Goal: Task Accomplishment & Management: Manage account settings

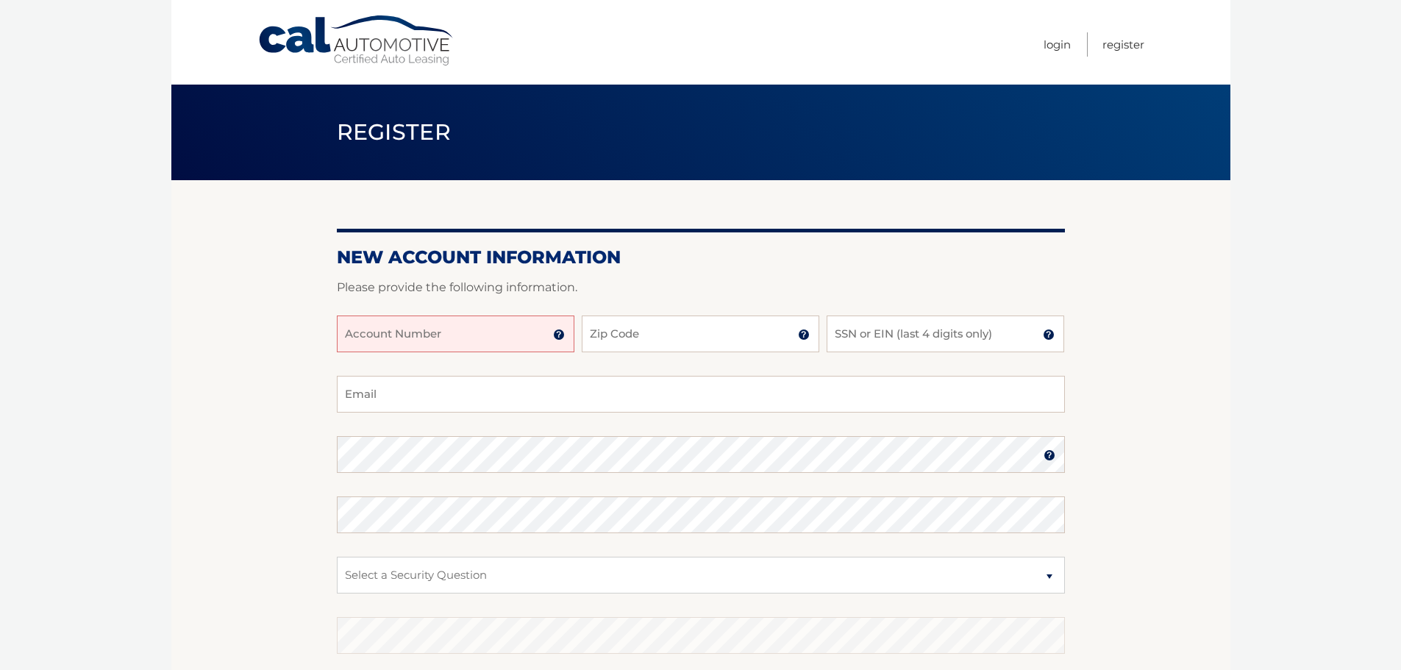
click at [498, 335] on input "Account Number" at bounding box center [456, 333] width 238 height 37
type input "44455536442"
click at [641, 338] on input "Zip Code" at bounding box center [701, 333] width 238 height 37
type input "07730"
click at [446, 395] on input "Email" at bounding box center [701, 394] width 728 height 37
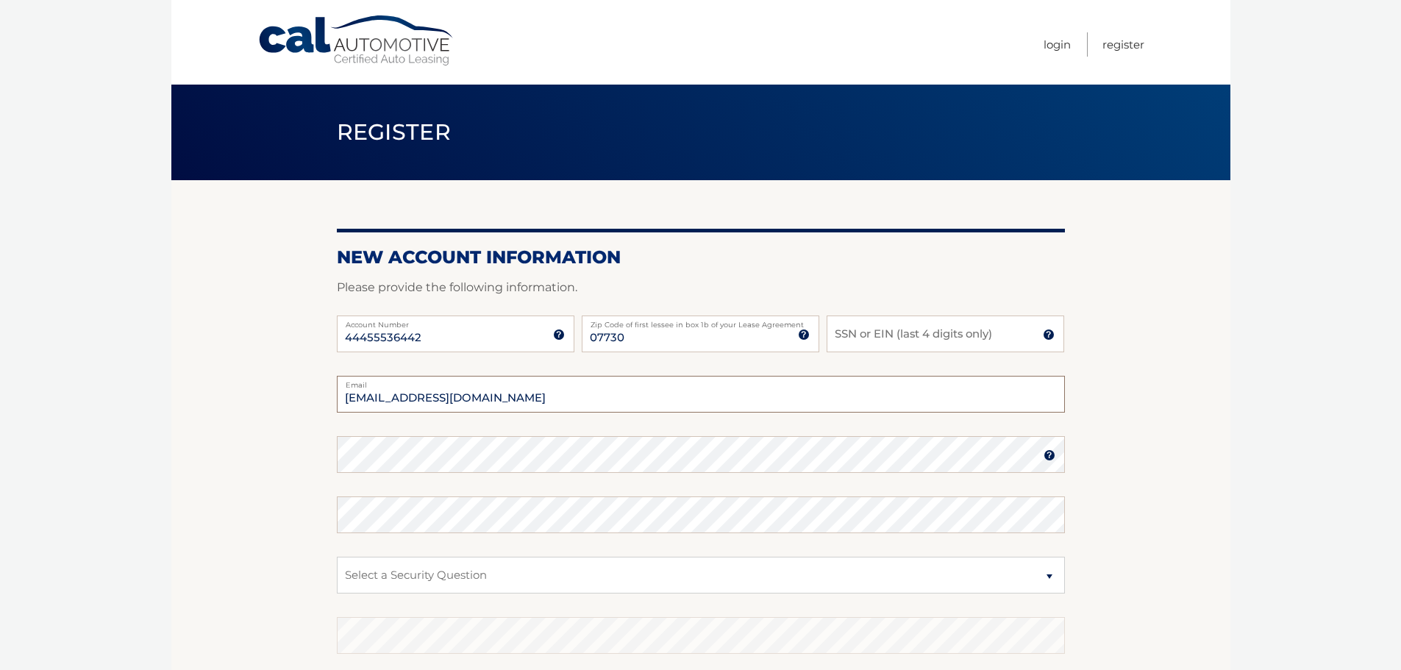
type input "vze1mrmx@verizon.net"
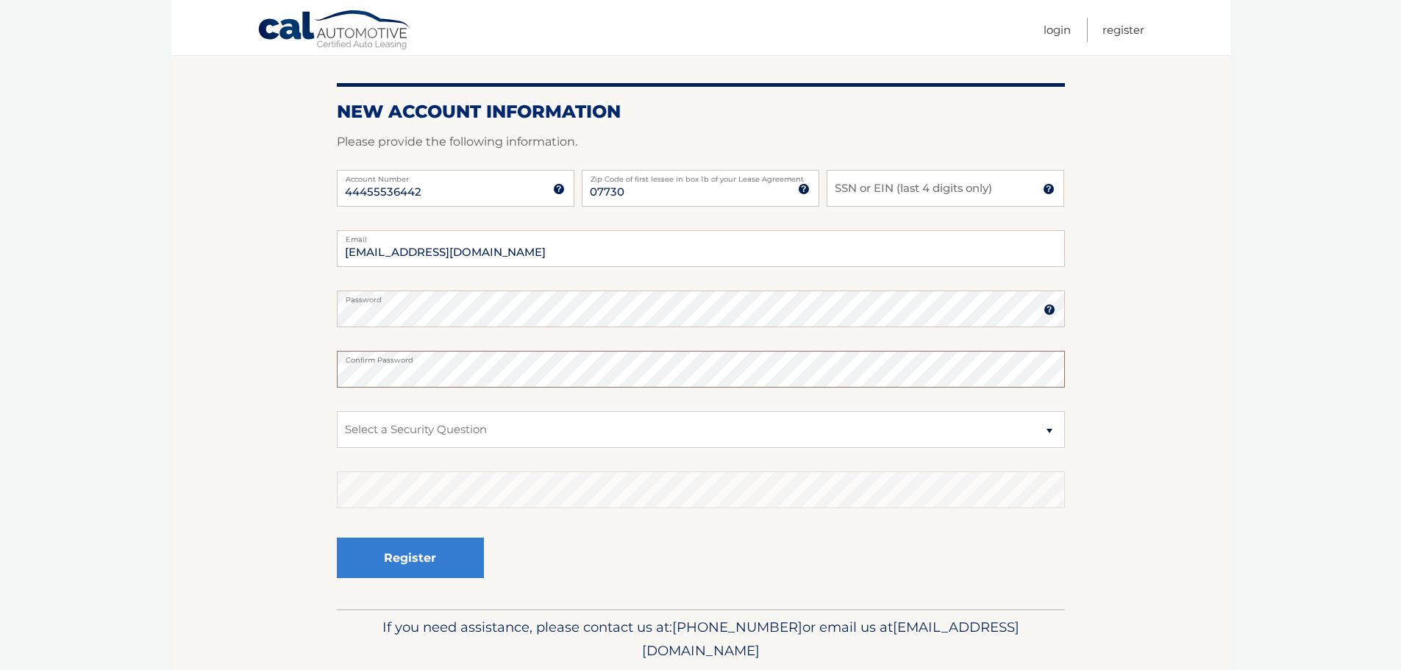
scroll to position [147, 0]
click at [368, 429] on select "Select a Security Question What was the name of your elementary school? What is…" at bounding box center [701, 428] width 728 height 37
select select "3"
click at [337, 410] on select "Select a Security Question What was the name of your elementary school? What is…" at bounding box center [701, 428] width 728 height 37
click at [402, 560] on button "Register" at bounding box center [410, 556] width 147 height 40
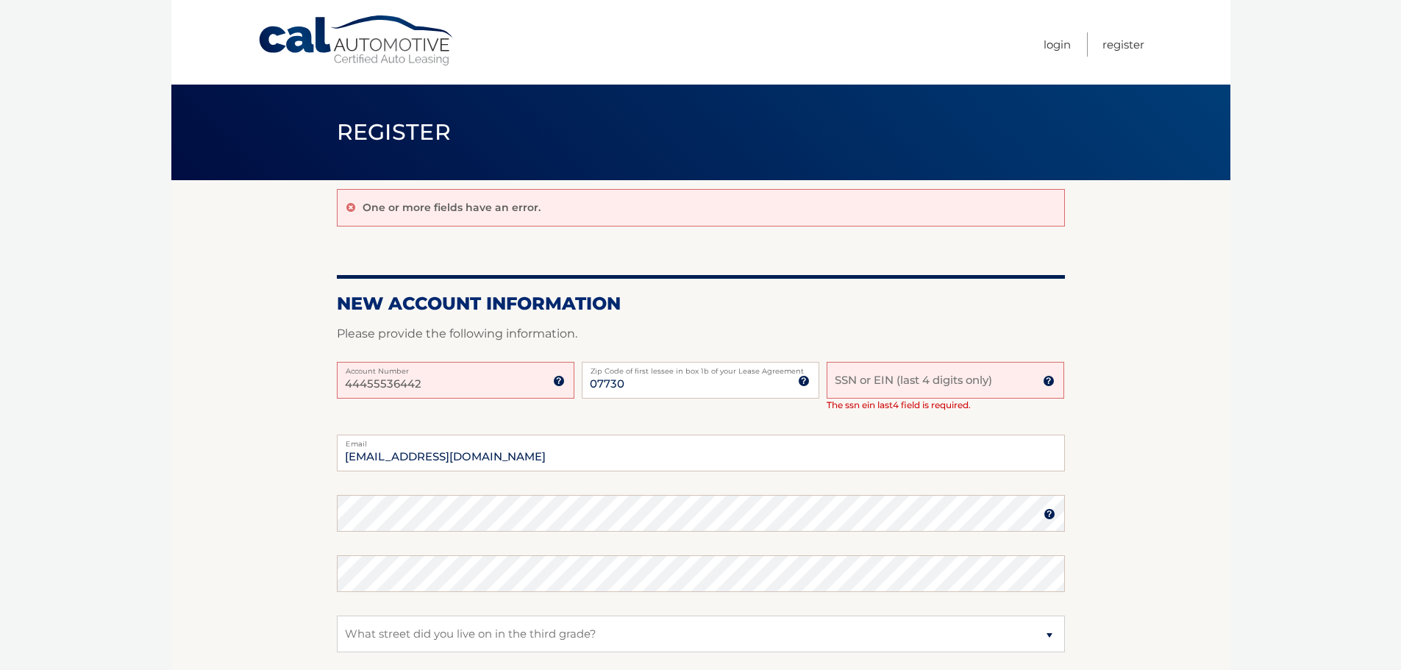
click at [854, 379] on input "SSN or EIN (last 4 digits only)" at bounding box center [946, 380] width 238 height 37
type input "3328"
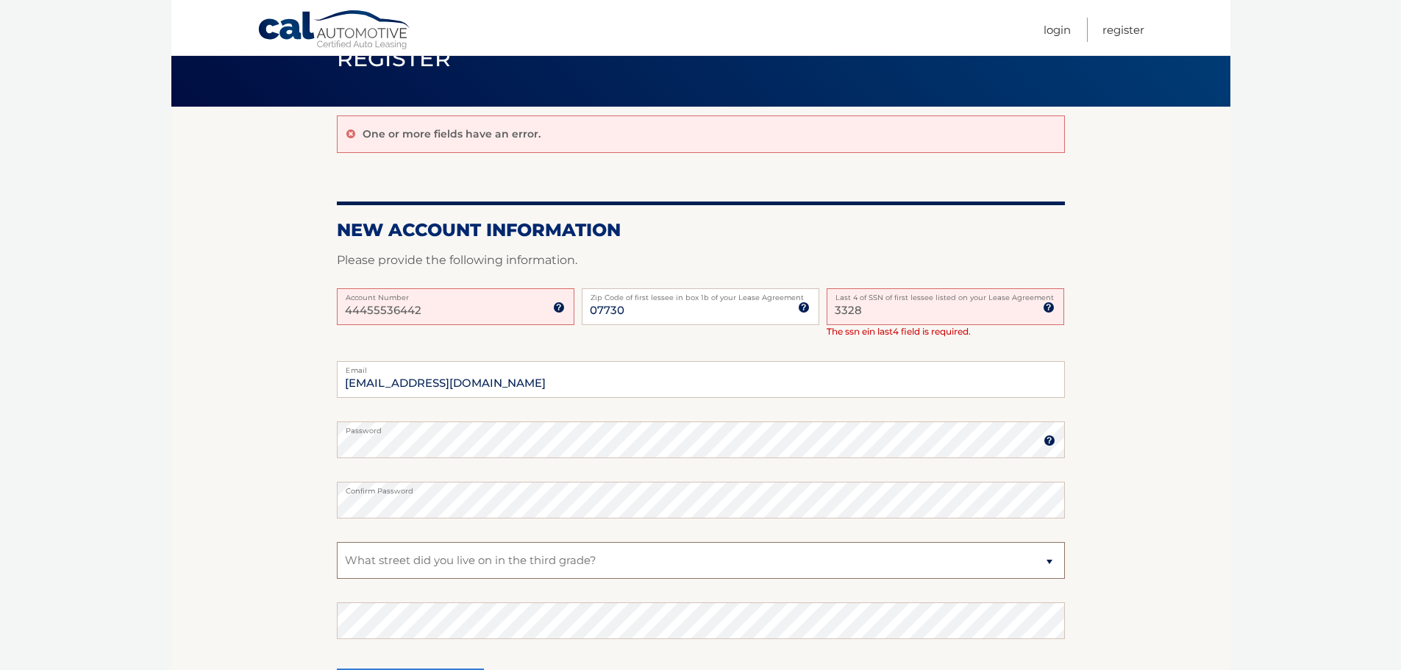
click at [377, 564] on select "Select a Security Question What was the name of your elementary school? What is…" at bounding box center [701, 560] width 728 height 37
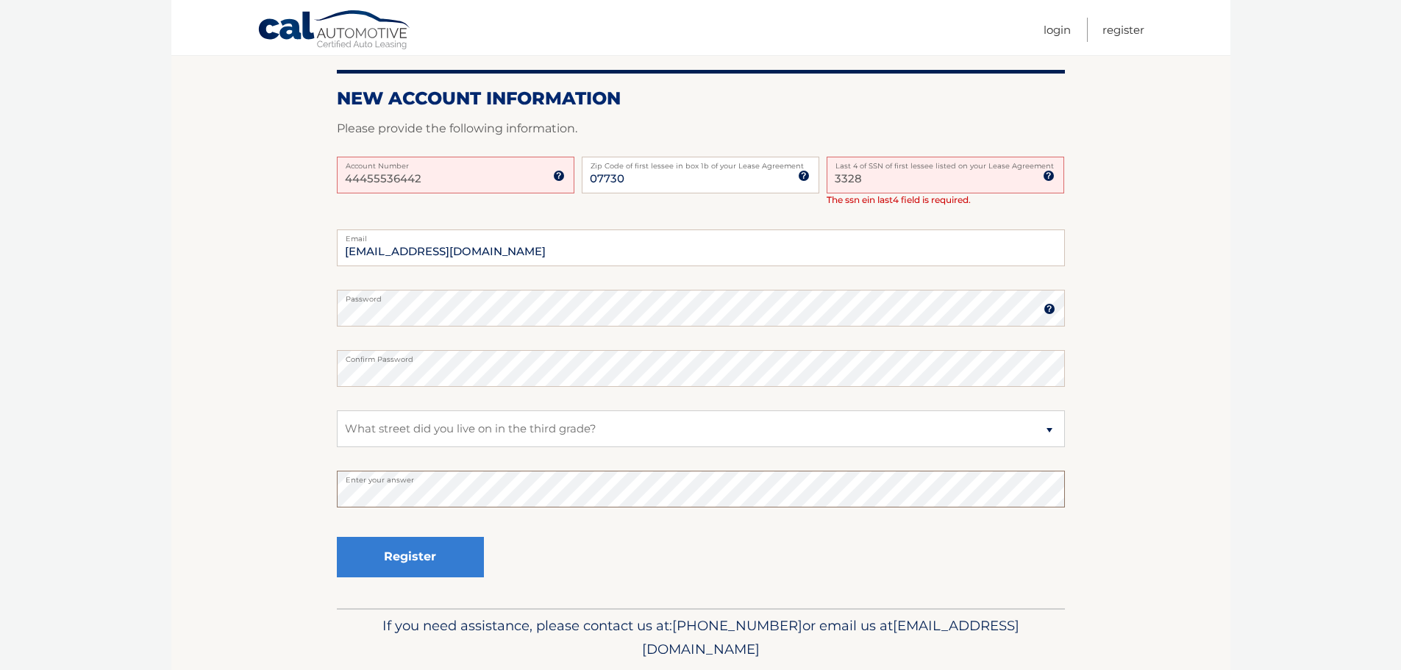
scroll to position [221, 0]
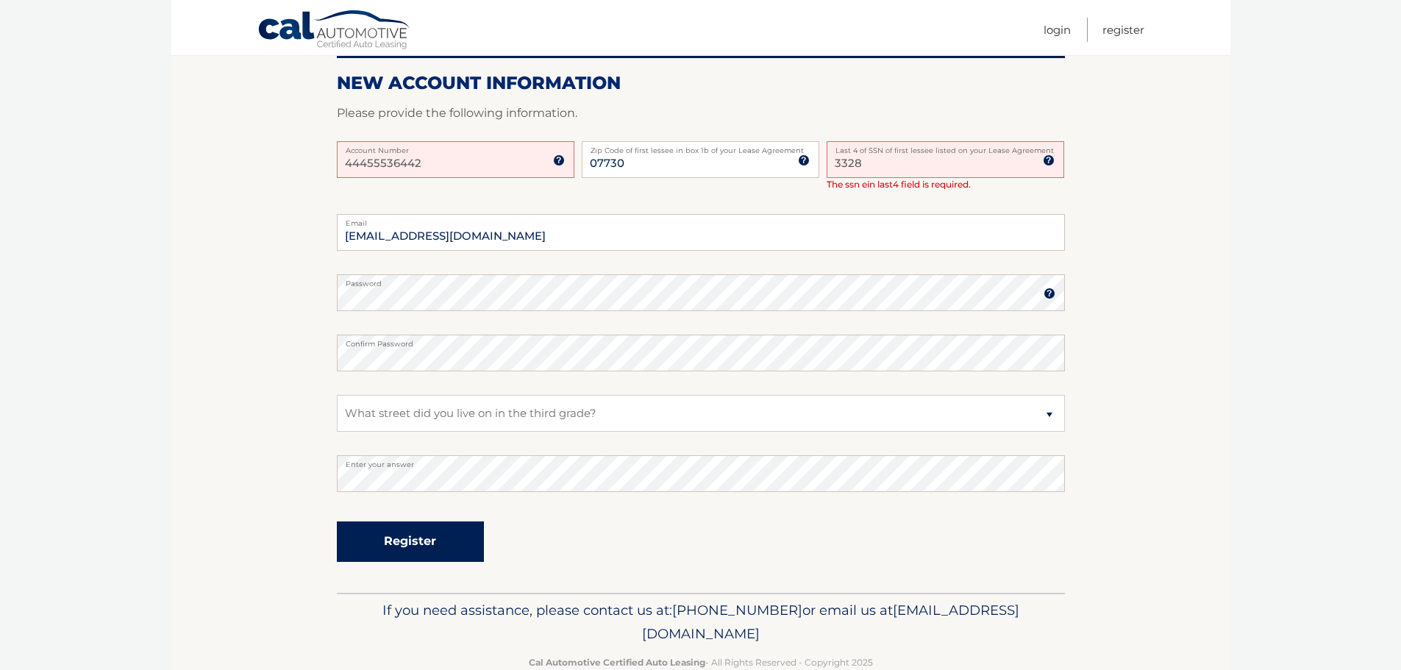
click at [408, 550] on button "Register" at bounding box center [410, 541] width 147 height 40
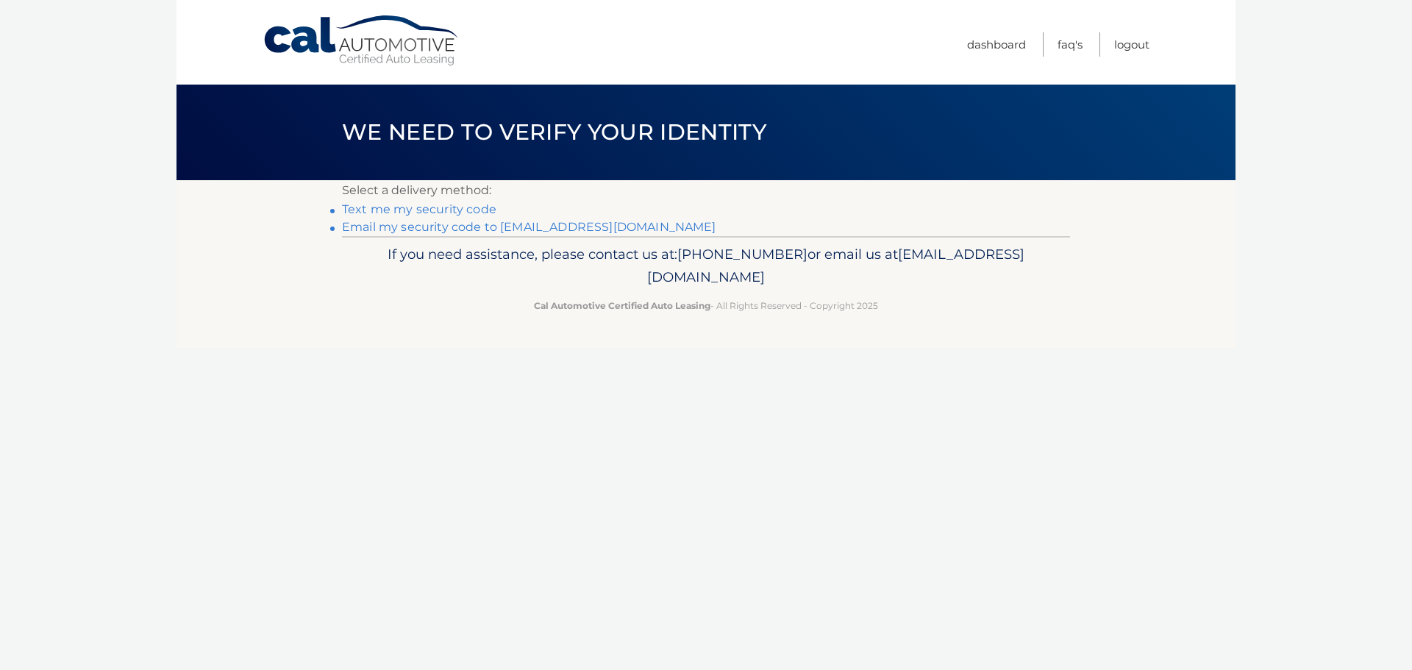
click at [418, 208] on link "Text me my security code" at bounding box center [419, 209] width 154 height 14
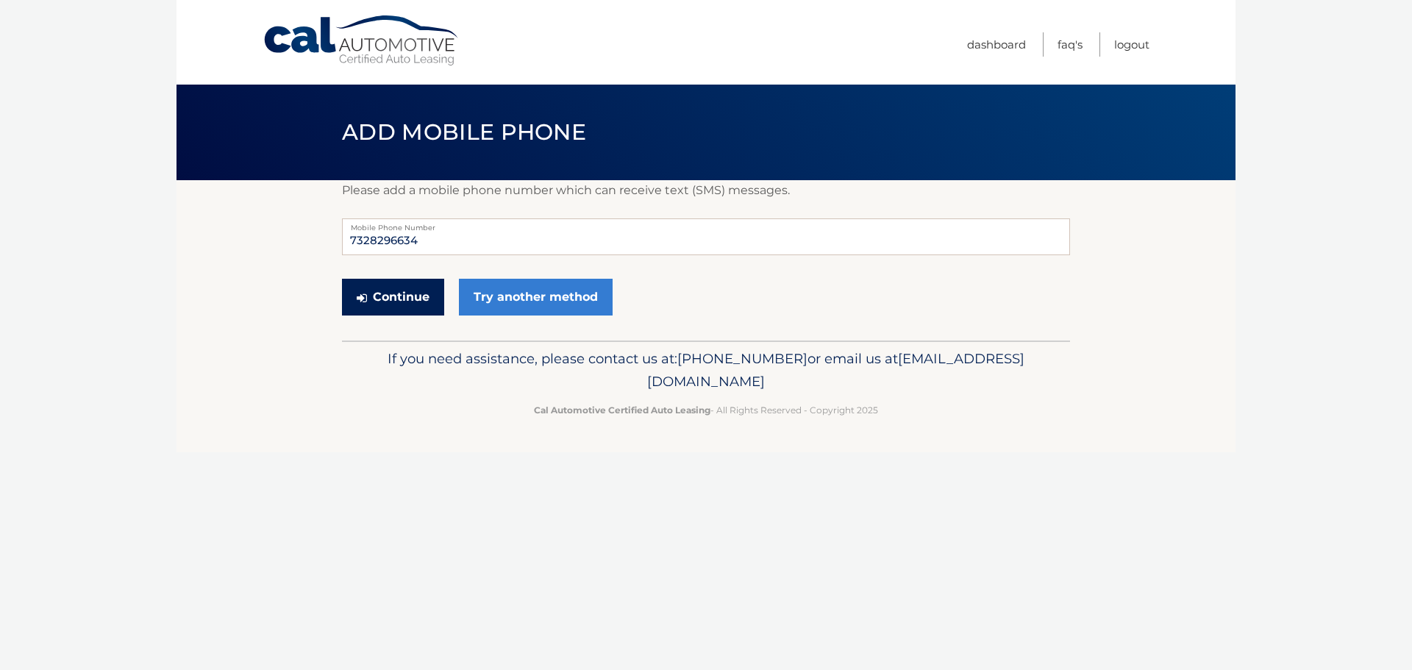
click at [416, 300] on button "Continue" at bounding box center [393, 297] width 102 height 37
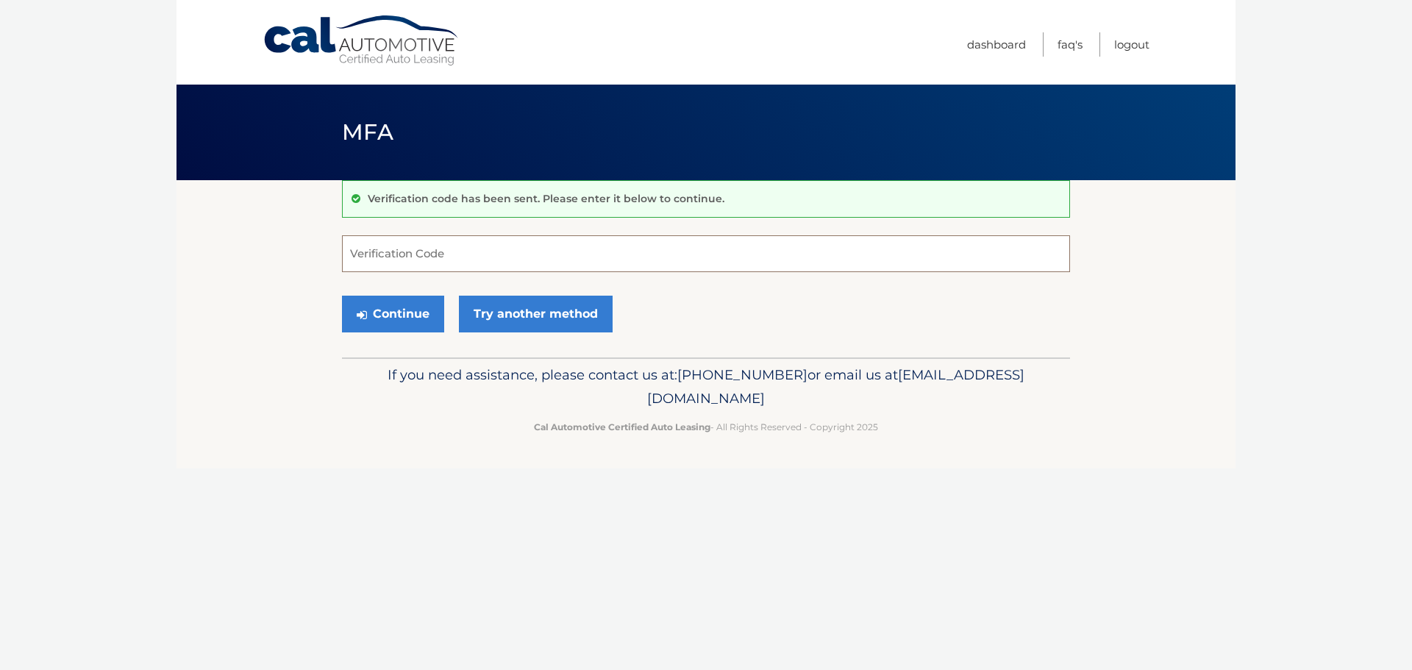
click at [389, 252] on input "Verification Code" at bounding box center [706, 253] width 728 height 37
type input "089270"
click at [357, 314] on icon "submit" at bounding box center [362, 315] width 10 height 12
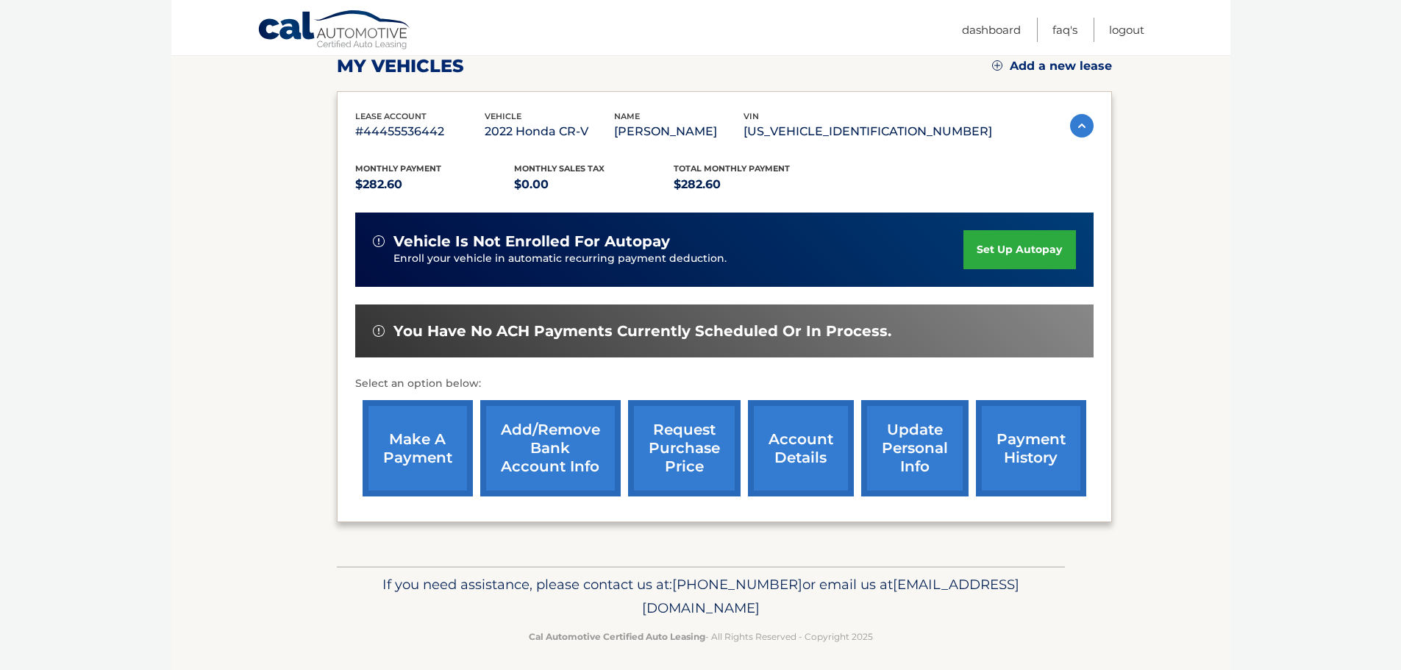
scroll to position [221, 0]
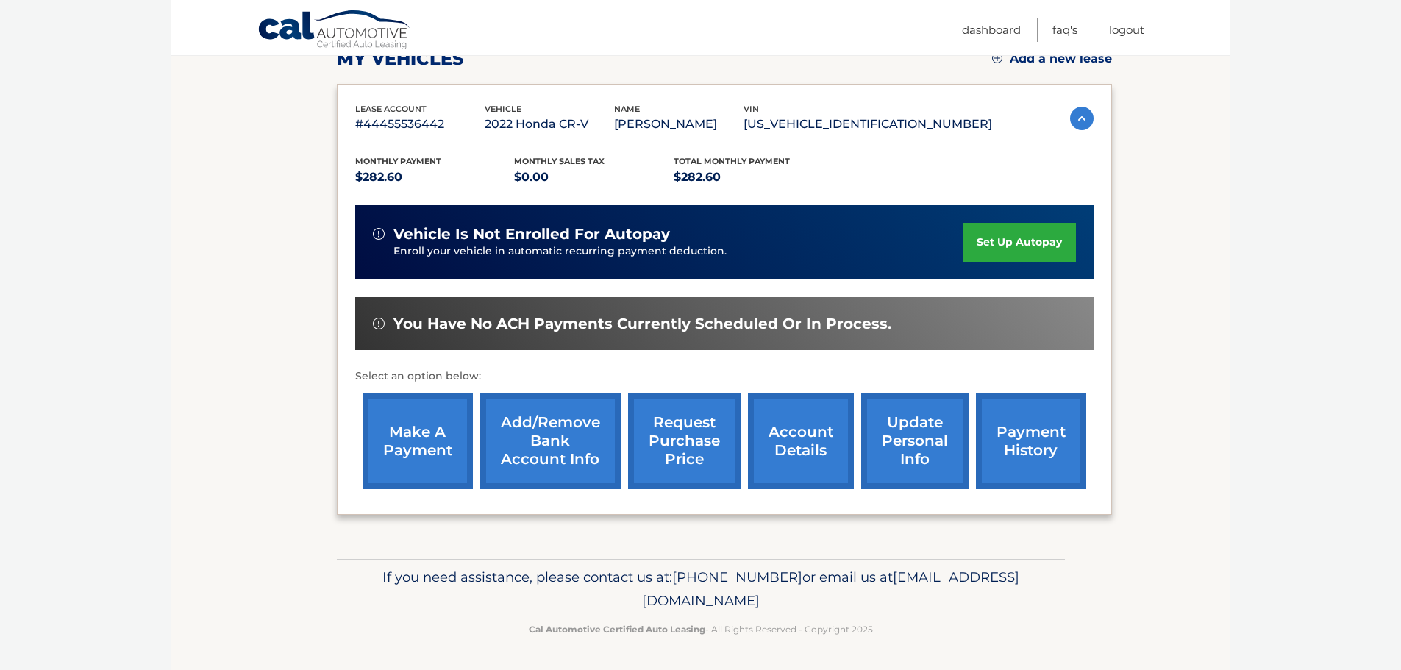
click at [785, 447] on link "account details" at bounding box center [801, 441] width 106 height 96
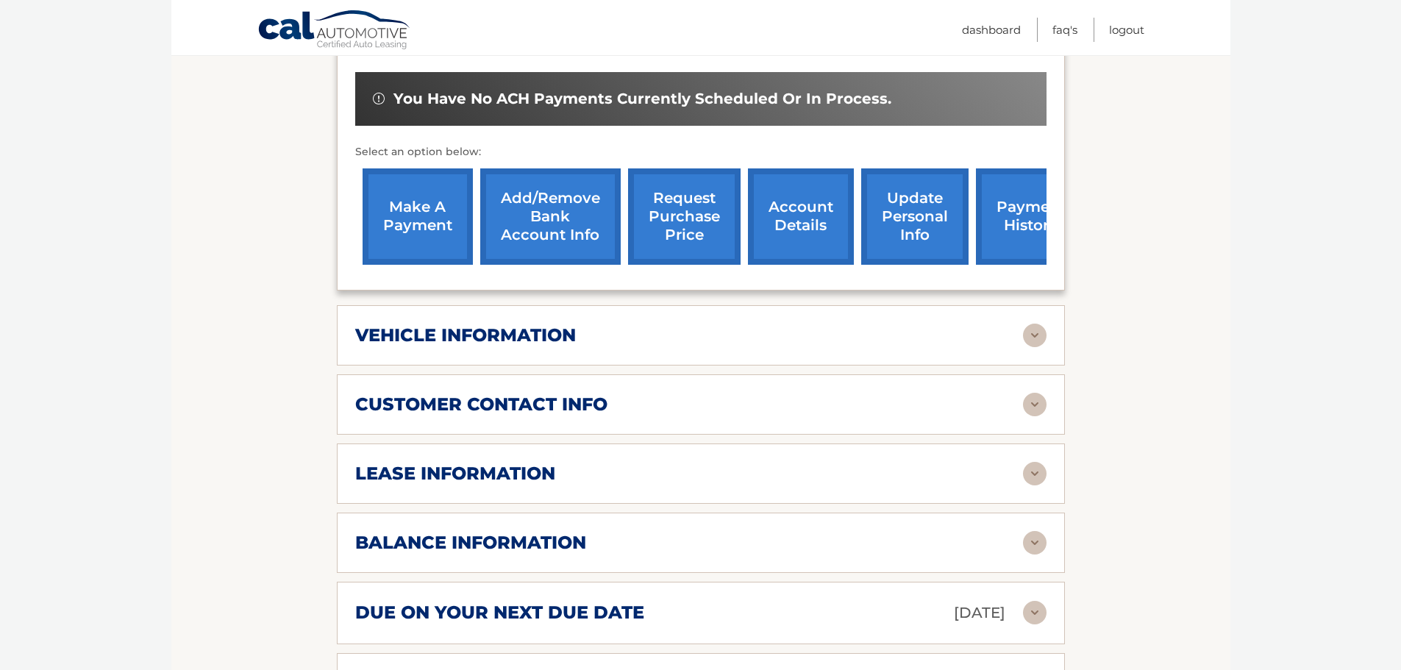
scroll to position [515, 0]
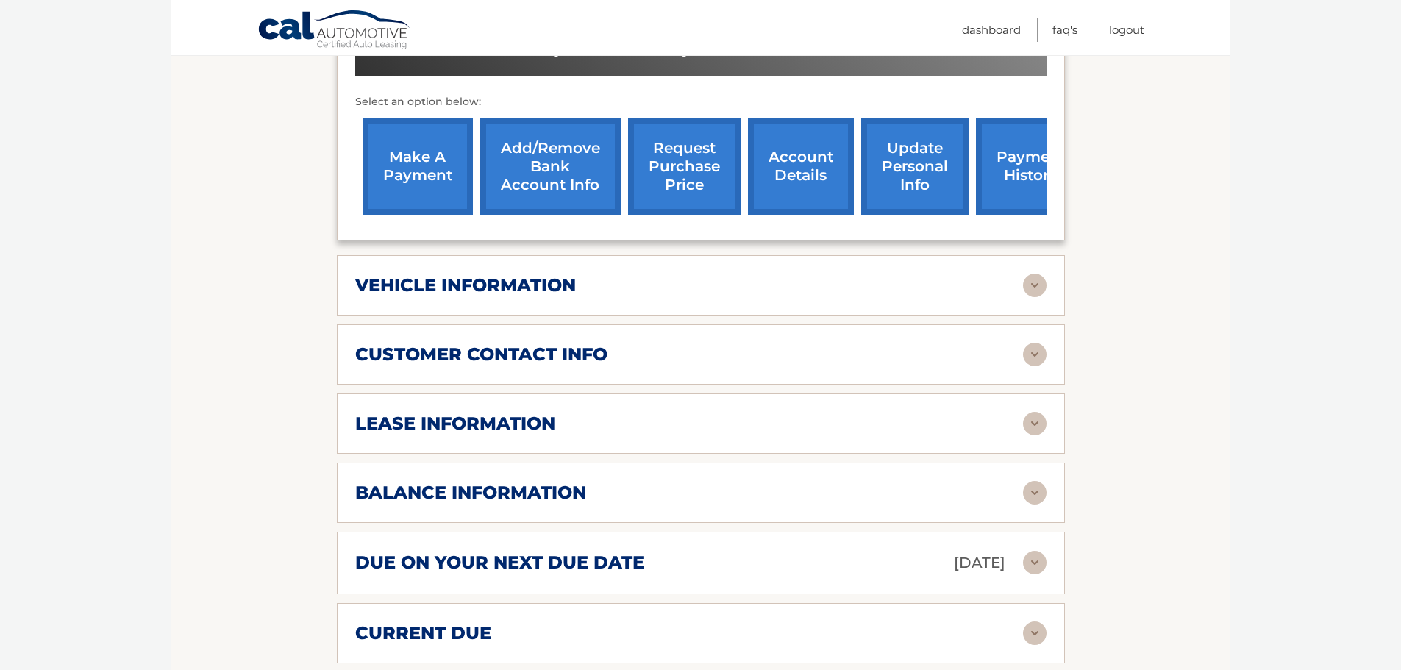
click at [618, 288] on div "vehicle information" at bounding box center [689, 285] width 668 height 22
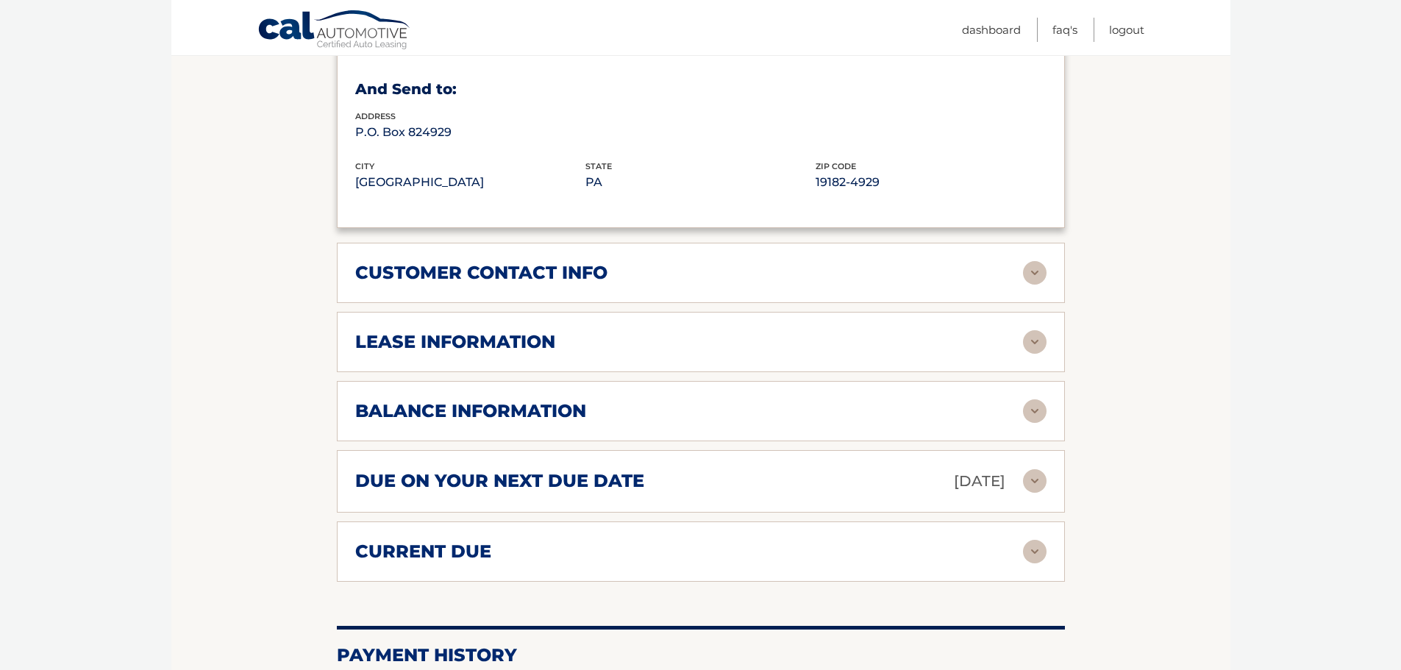
scroll to position [956, 0]
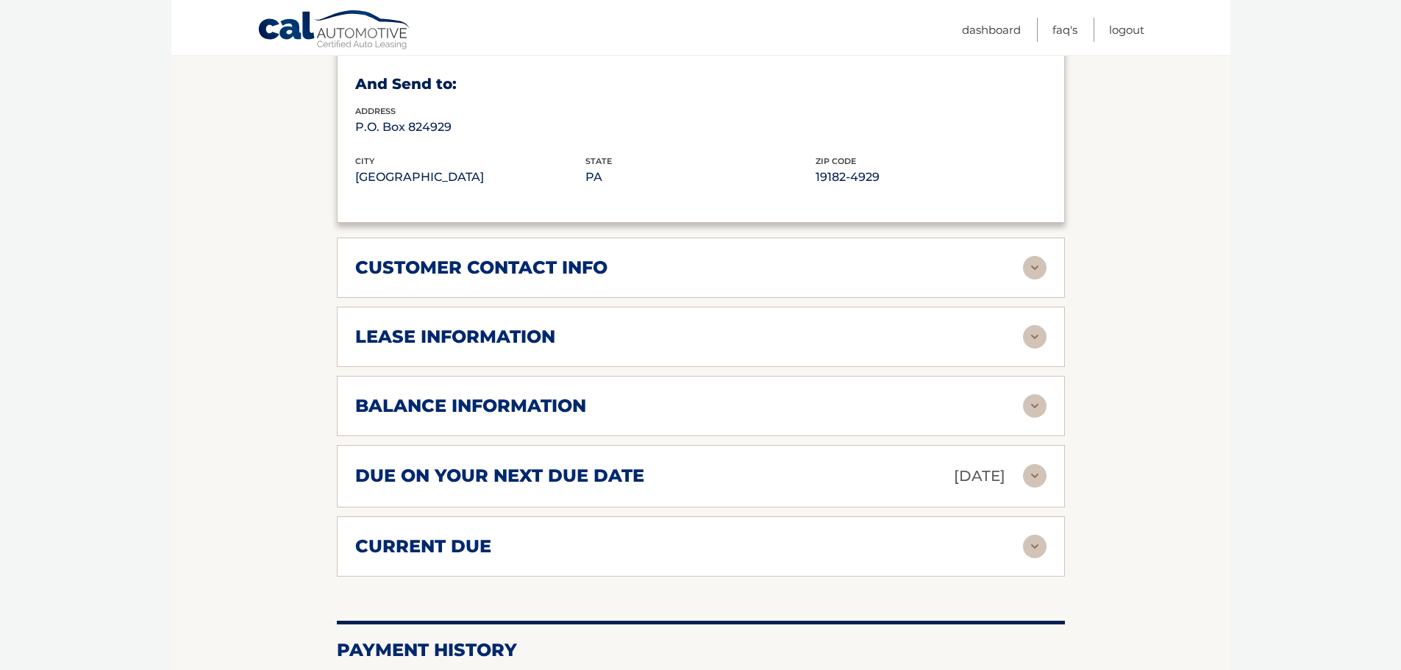
click at [722, 340] on div "lease information" at bounding box center [689, 337] width 668 height 22
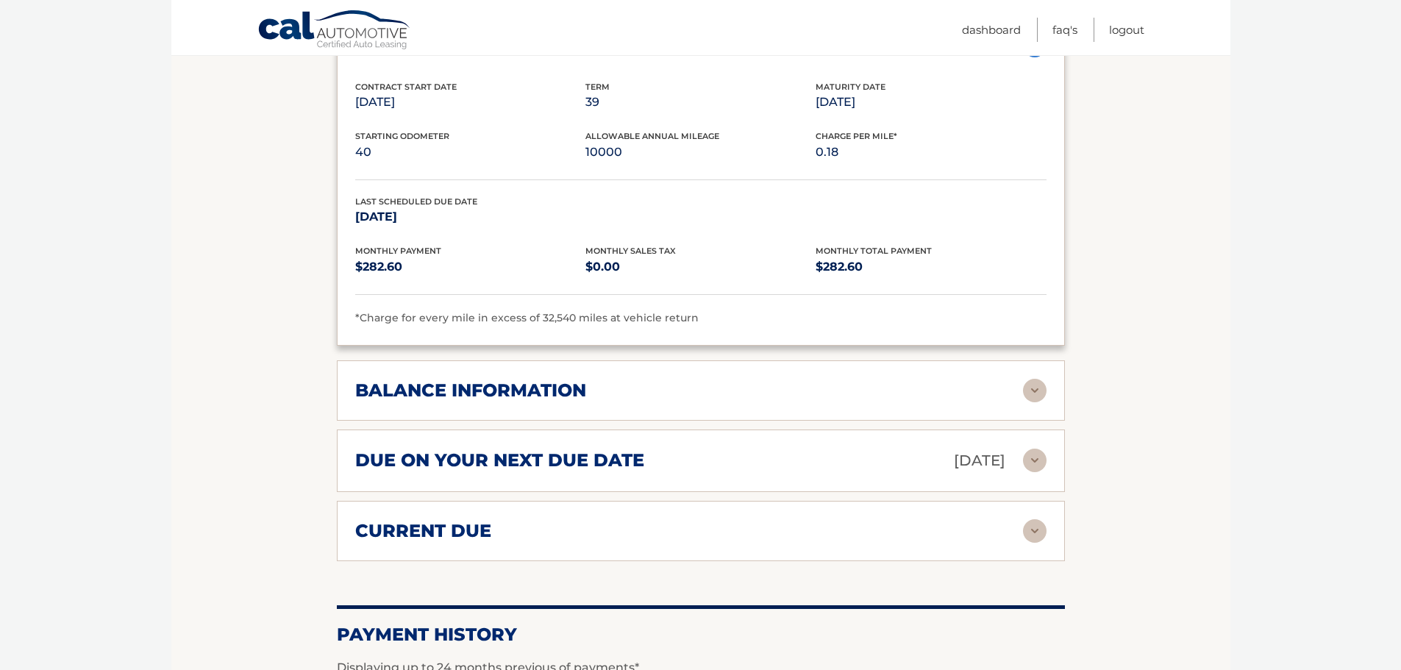
scroll to position [1250, 0]
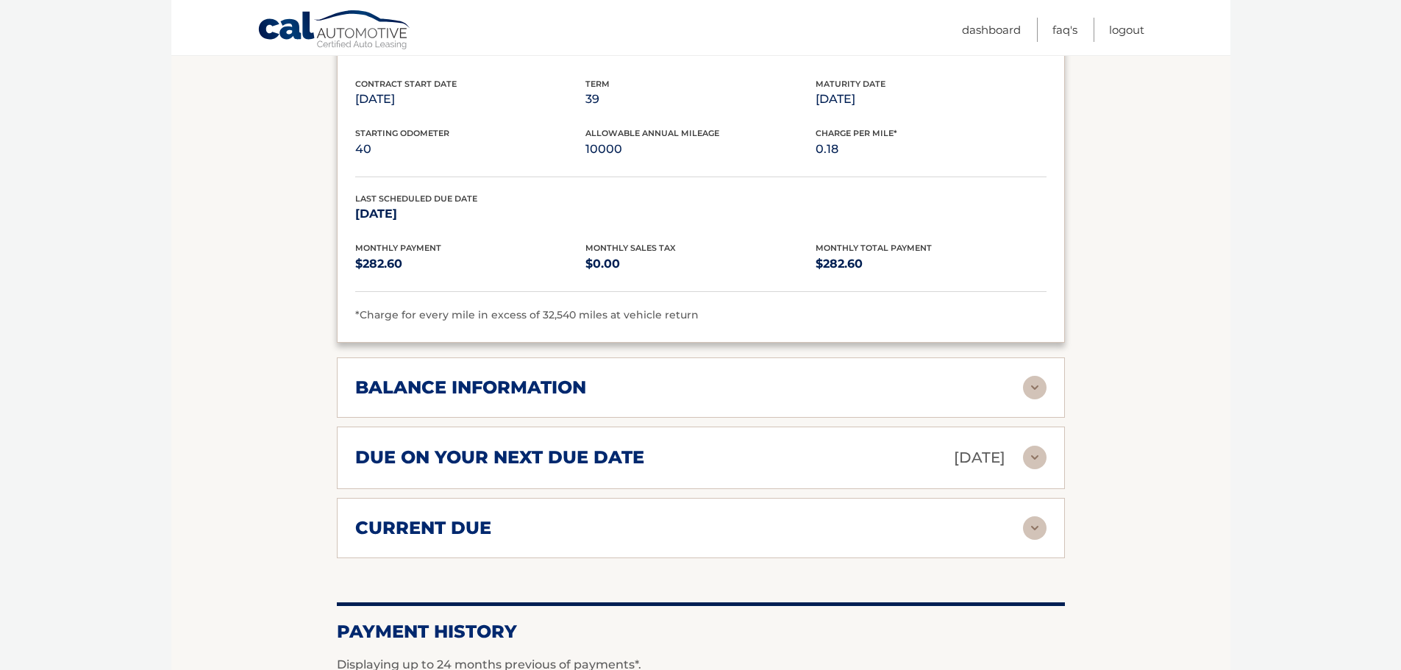
click at [785, 382] on div "balance information" at bounding box center [689, 388] width 668 height 22
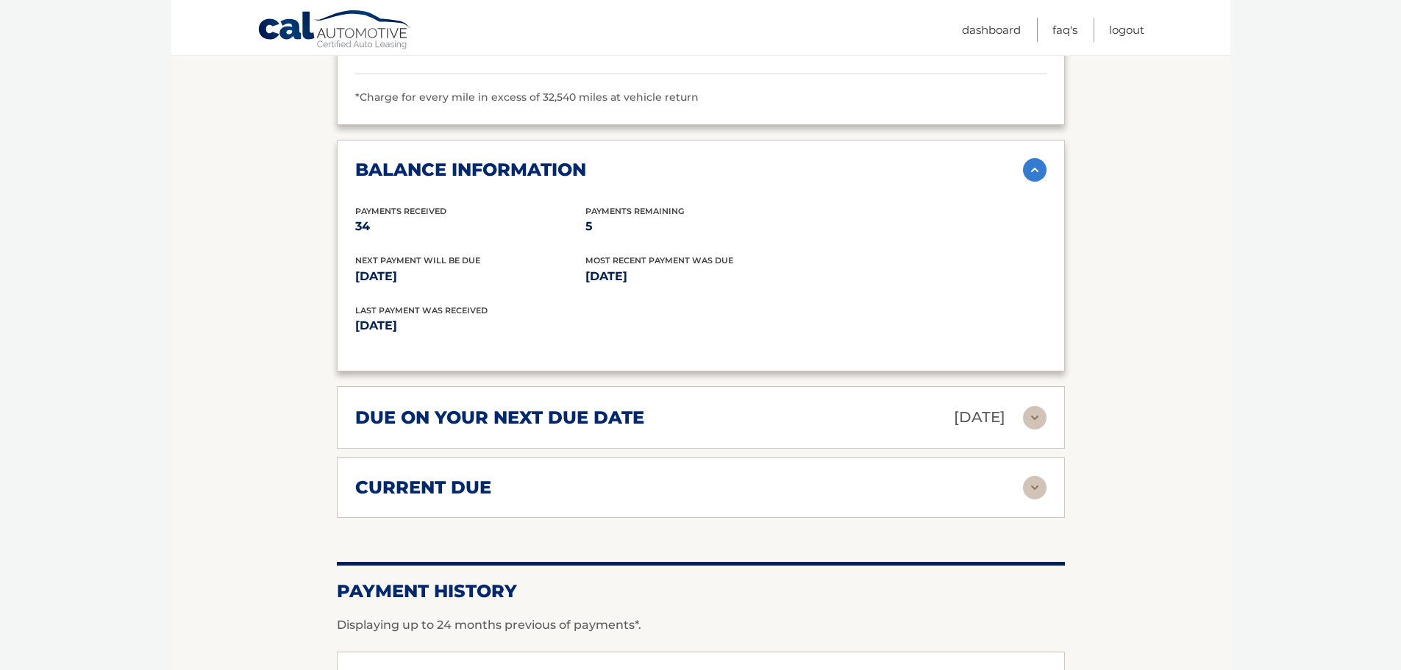
scroll to position [1471, 0]
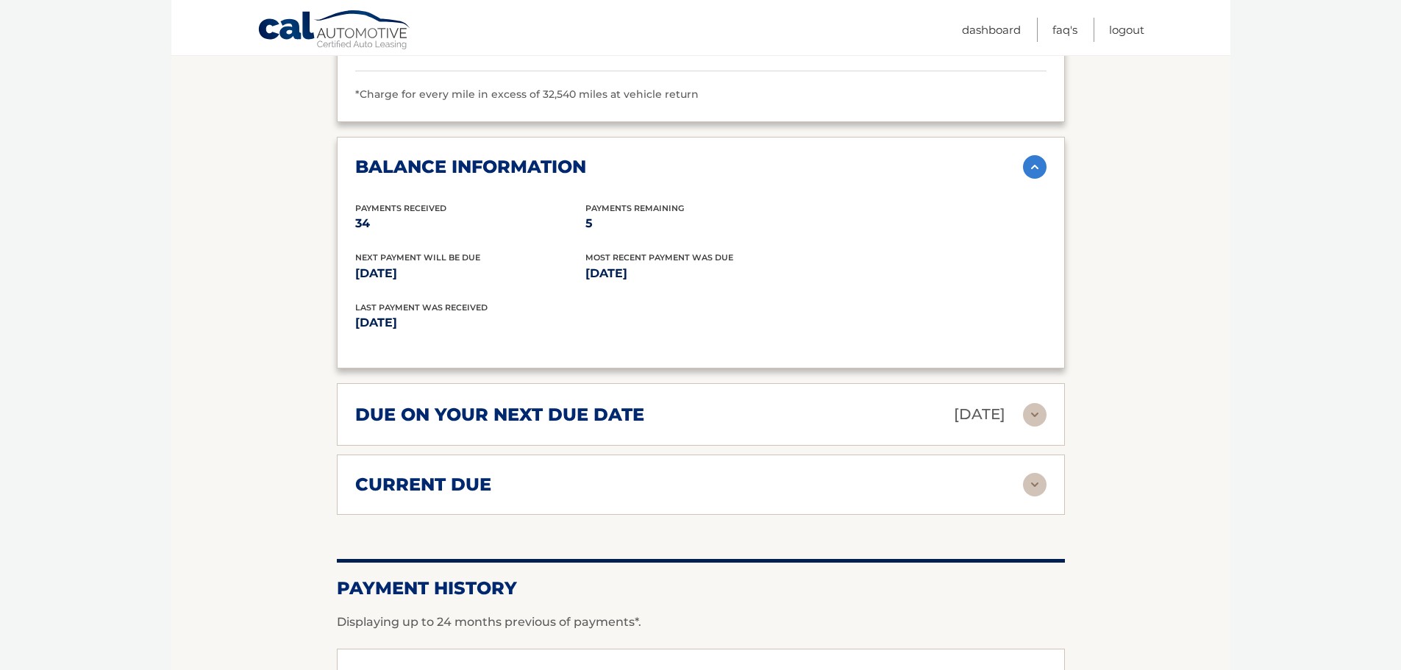
click at [645, 479] on div "current due" at bounding box center [689, 485] width 668 height 22
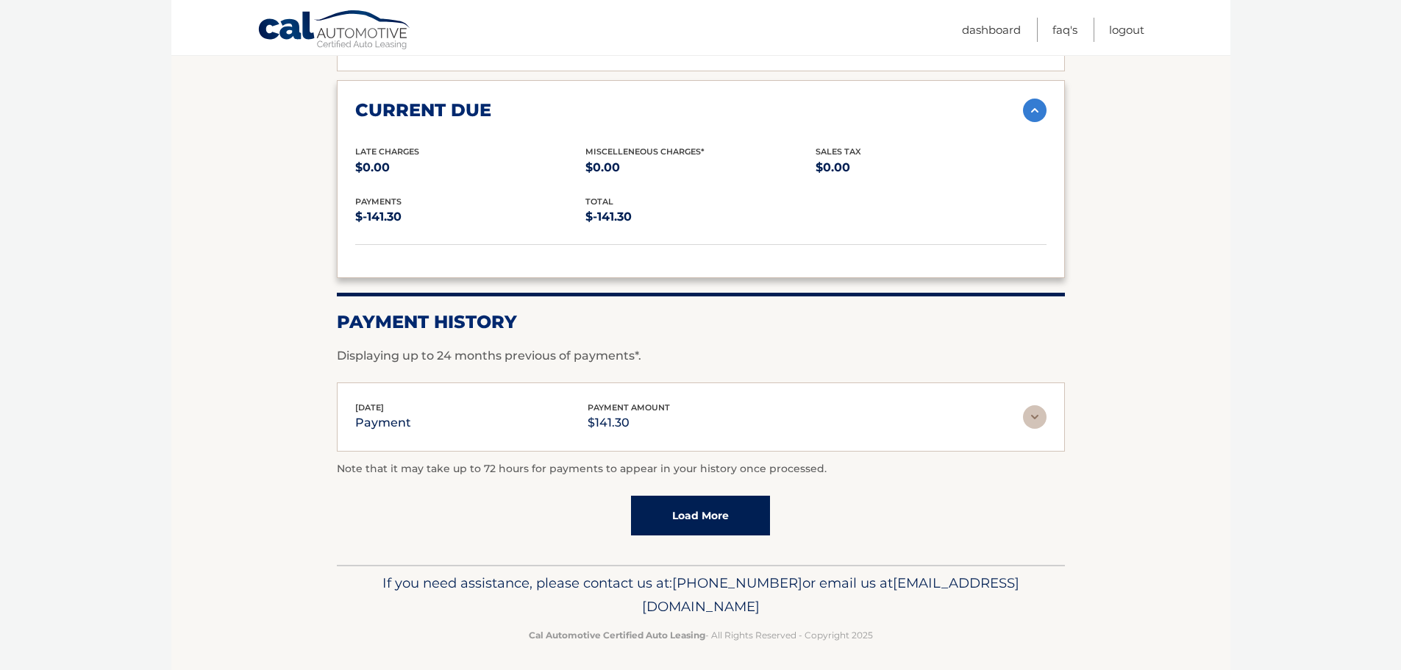
scroll to position [1852, 0]
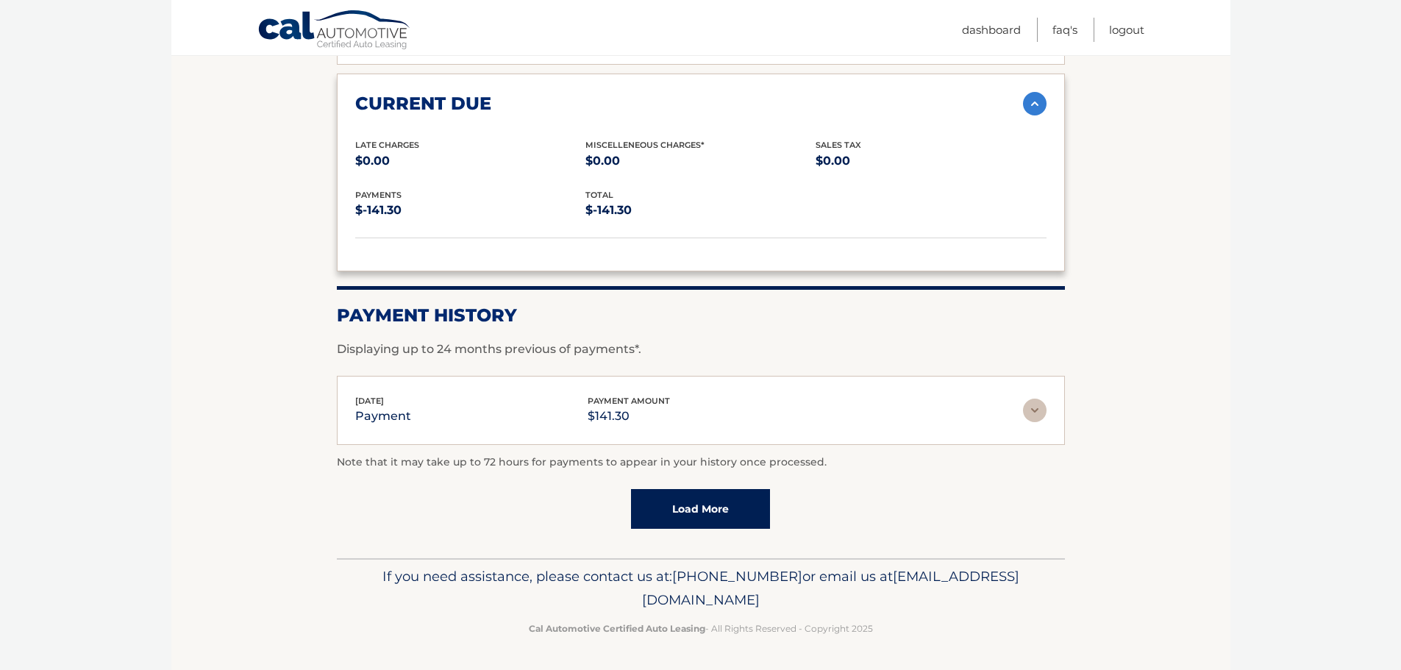
click at [735, 502] on link "Load More" at bounding box center [700, 509] width 139 height 40
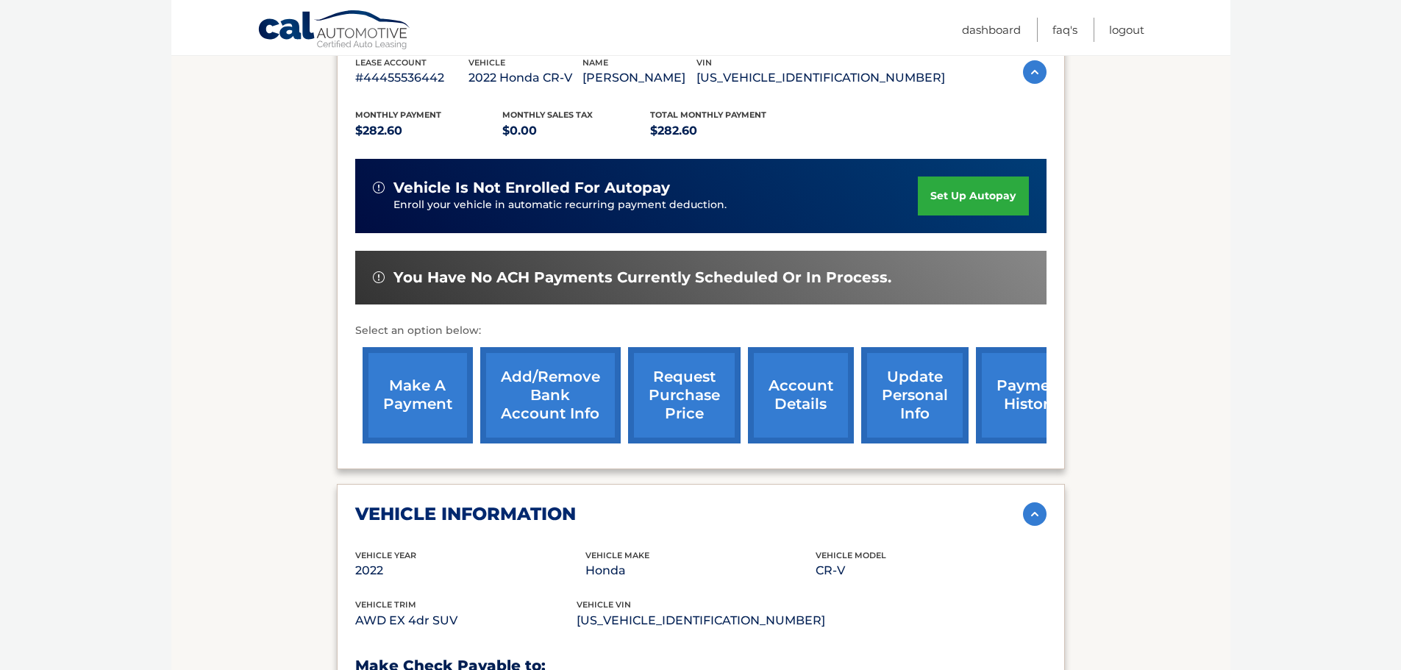
scroll to position [234, 0]
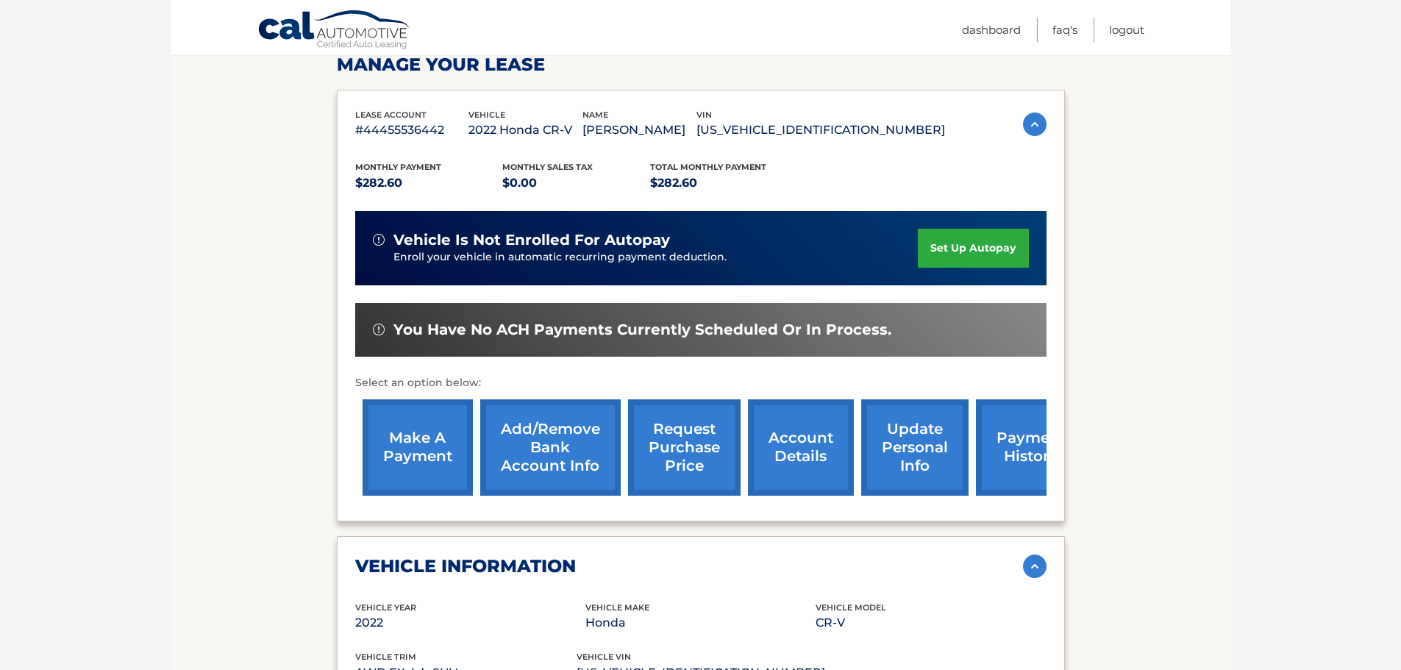
click at [688, 456] on link "request purchase price" at bounding box center [684, 447] width 113 height 96
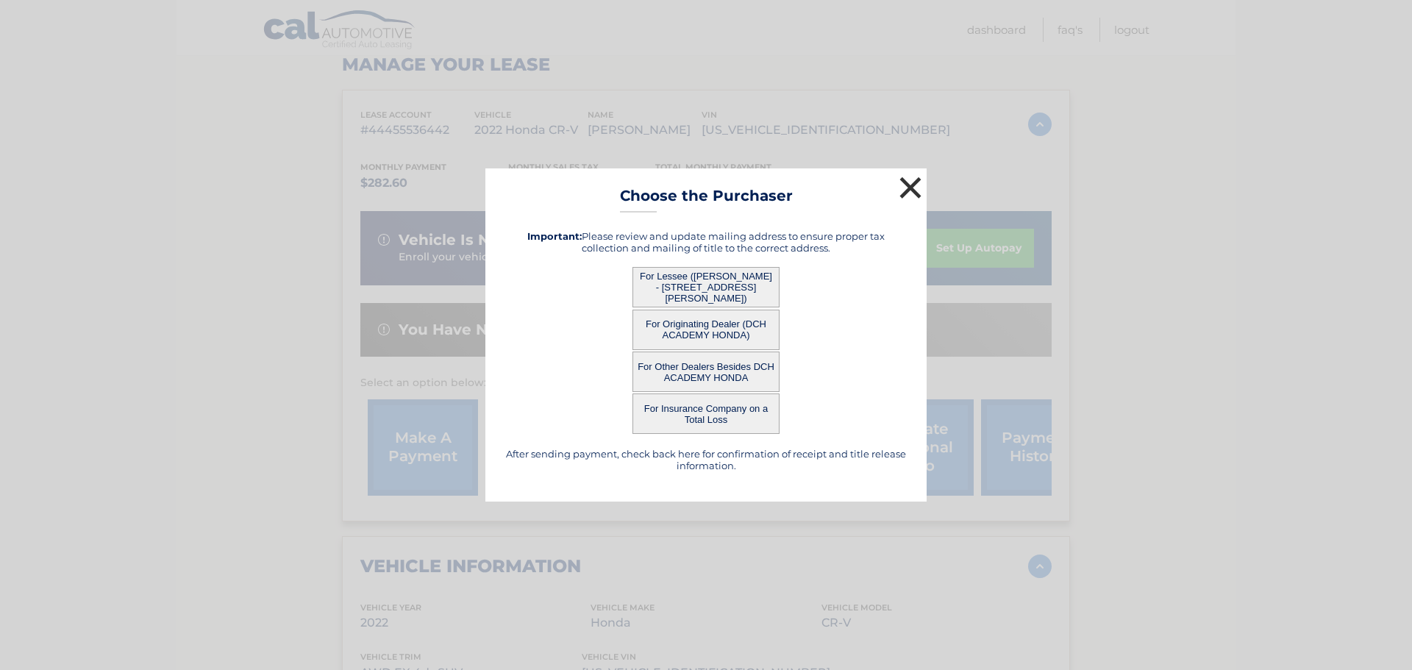
click at [908, 195] on button "×" at bounding box center [910, 187] width 29 height 29
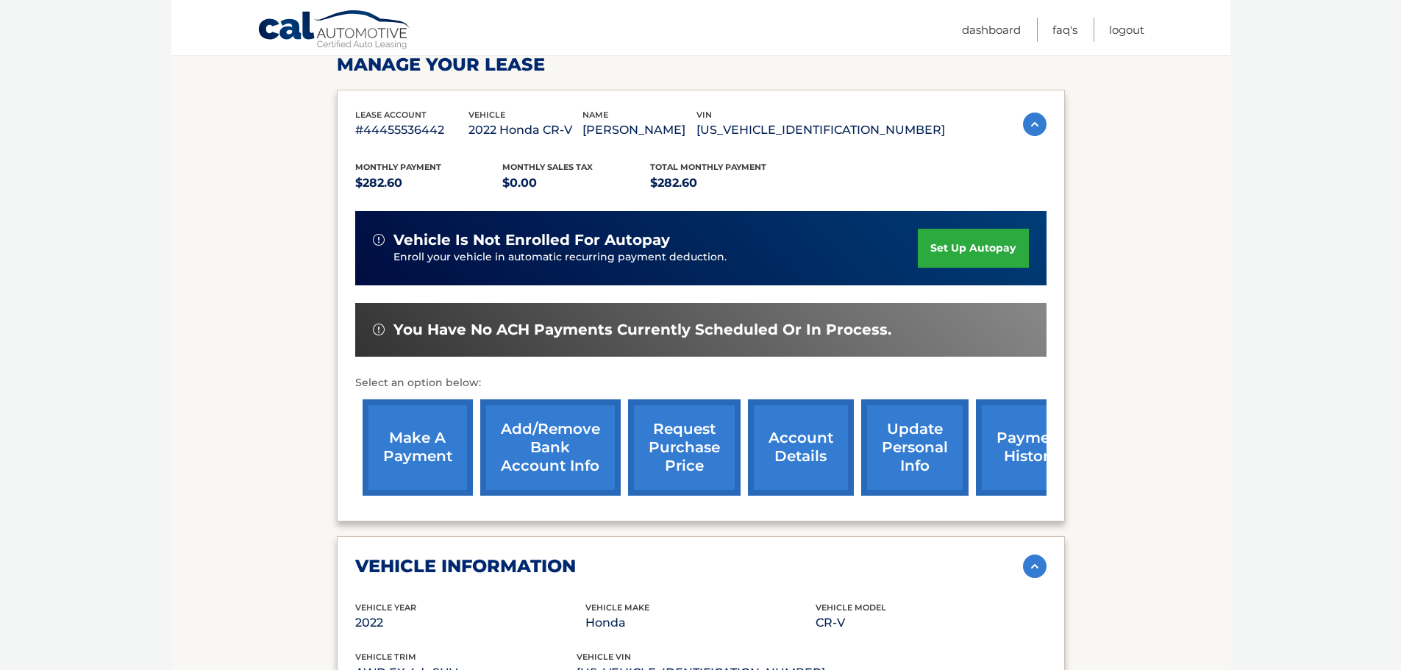
click at [799, 460] on link "account details" at bounding box center [801, 447] width 106 height 96
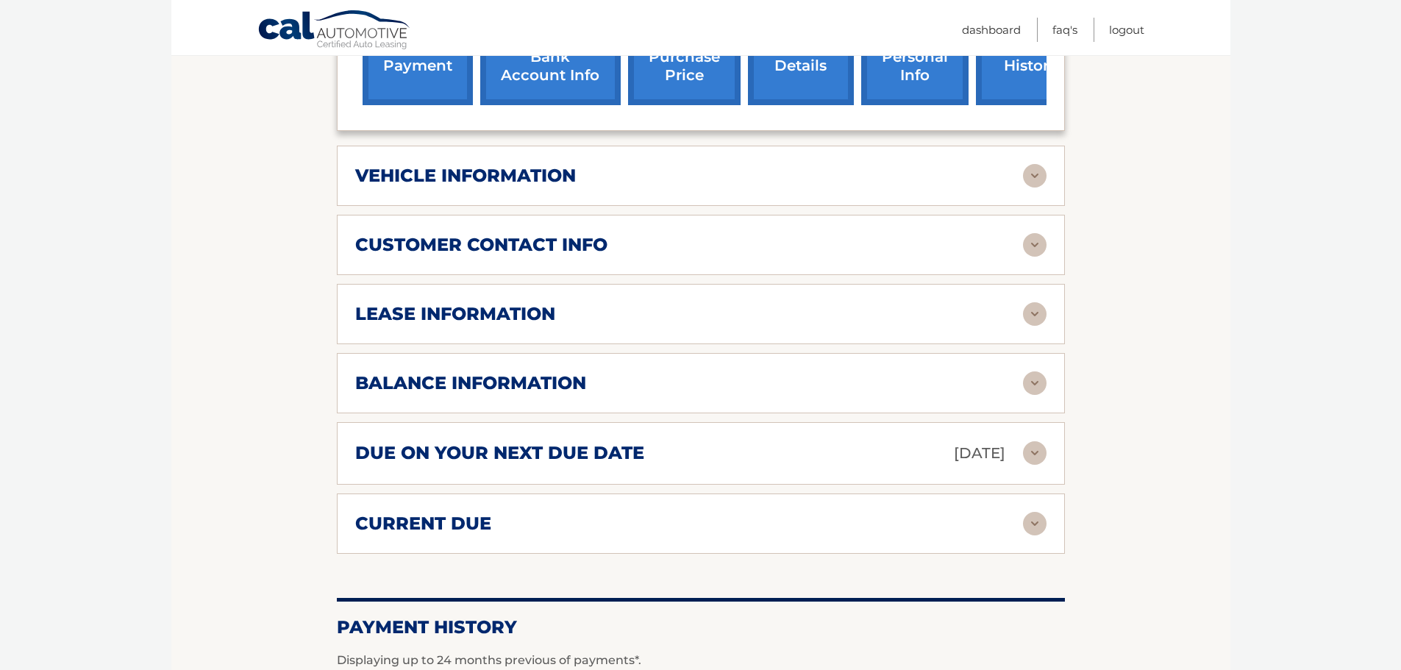
scroll to position [662, 0]
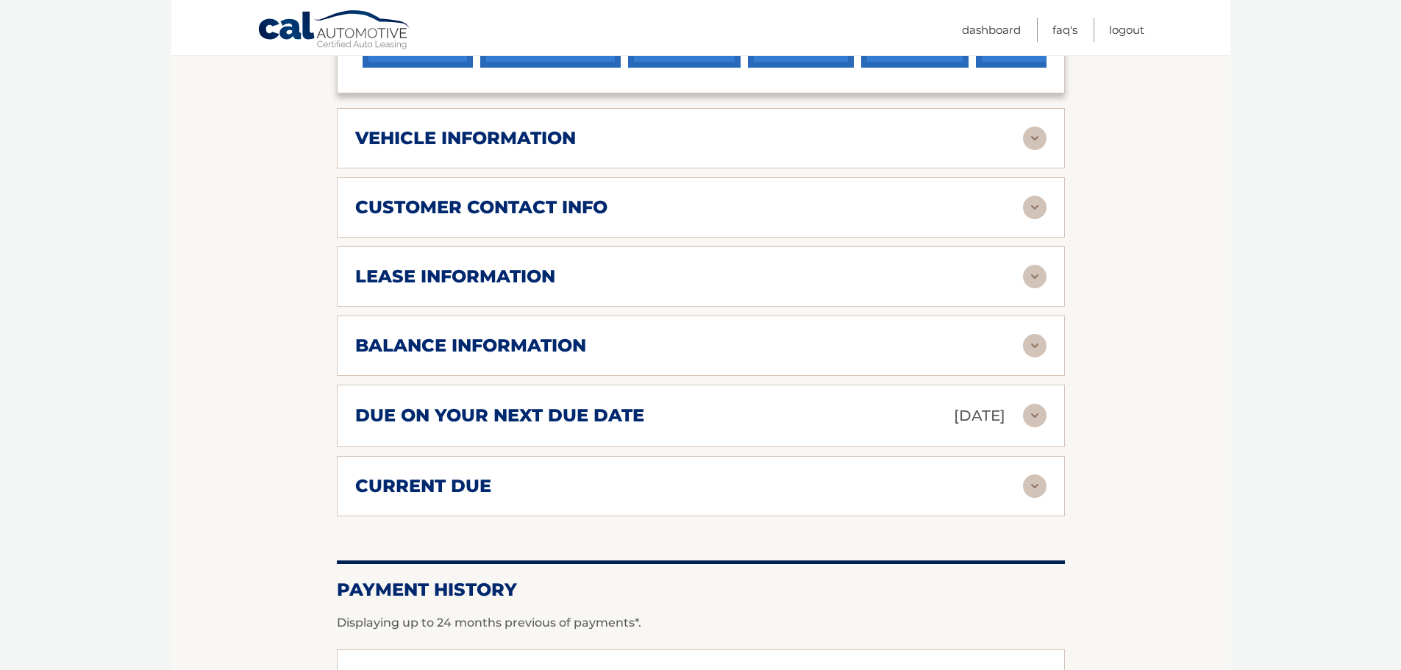
click at [707, 354] on div "balance information" at bounding box center [689, 346] width 668 height 22
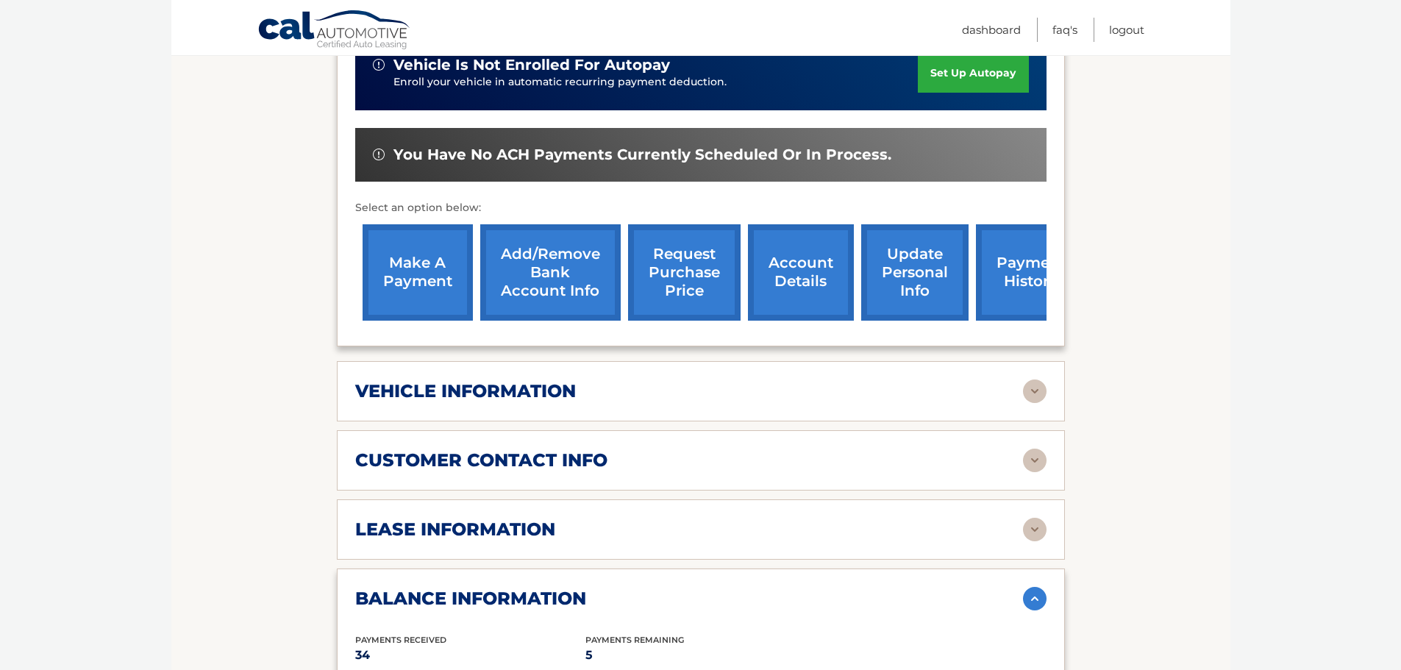
scroll to position [368, 0]
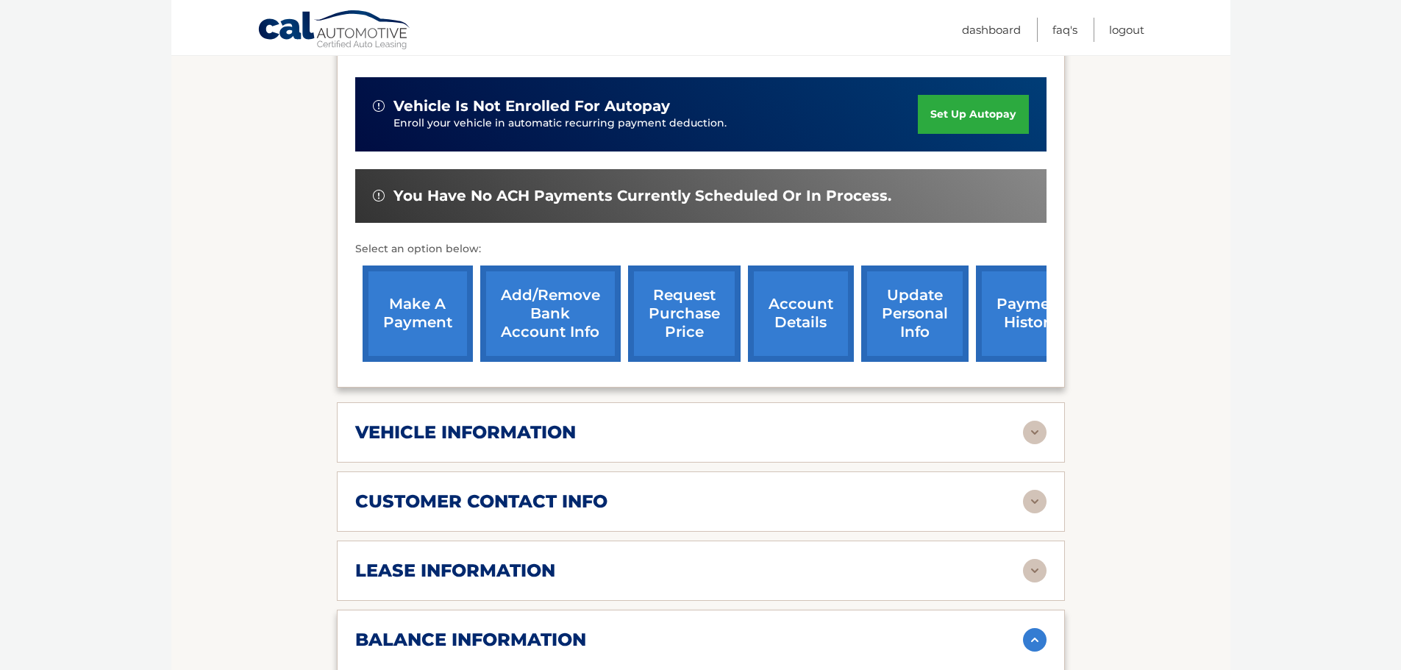
click at [921, 321] on link "update personal info" at bounding box center [914, 313] width 107 height 96
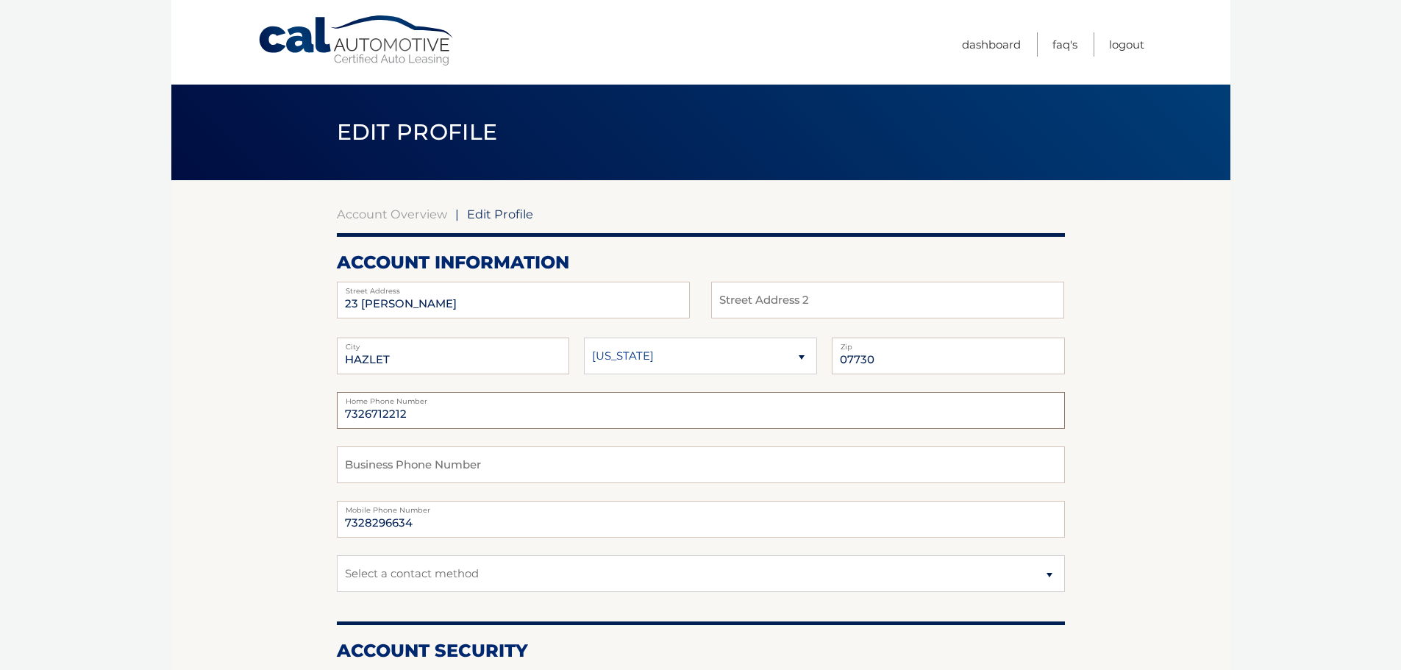
drag, startPoint x: 438, startPoint y: 413, endPoint x: 341, endPoint y: 421, distance: 98.1
click at [341, 421] on input "7326712212" at bounding box center [701, 410] width 728 height 37
click at [427, 413] on input "7326712212" at bounding box center [701, 410] width 728 height 37
click at [990, 47] on link "Dashboard" at bounding box center [991, 44] width 59 height 24
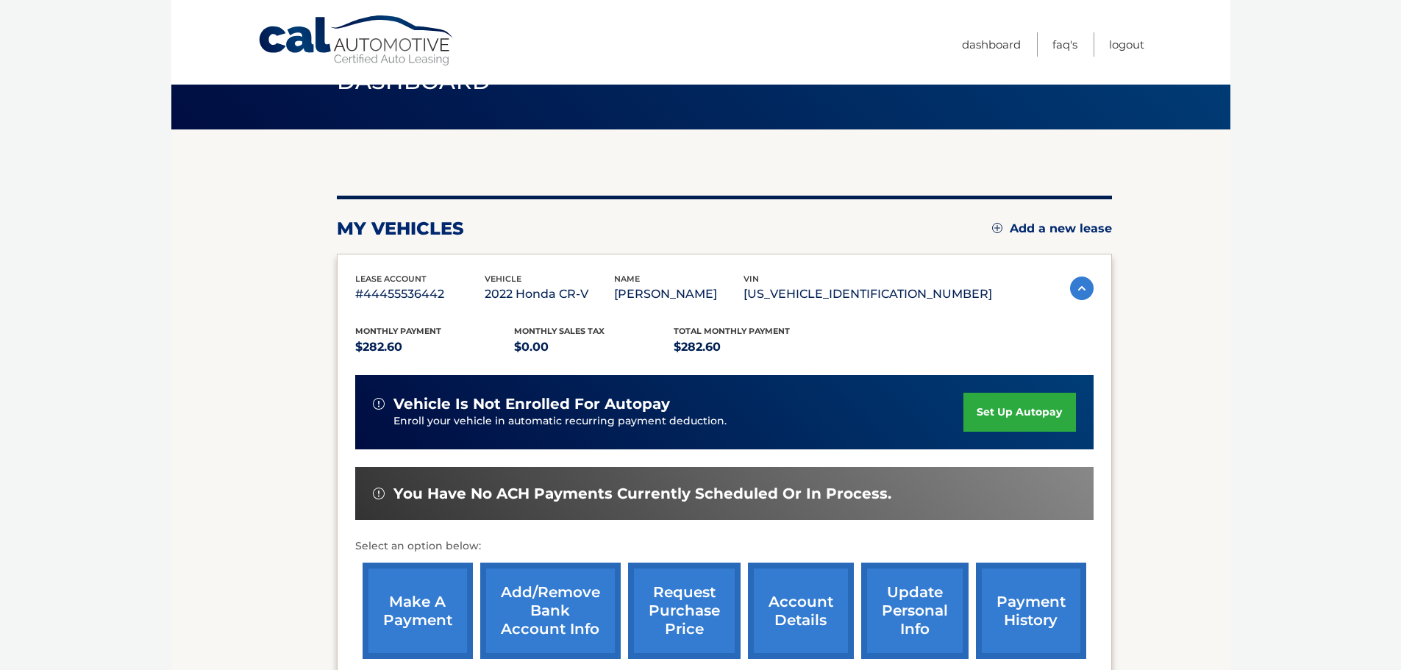
scroll to position [1, 0]
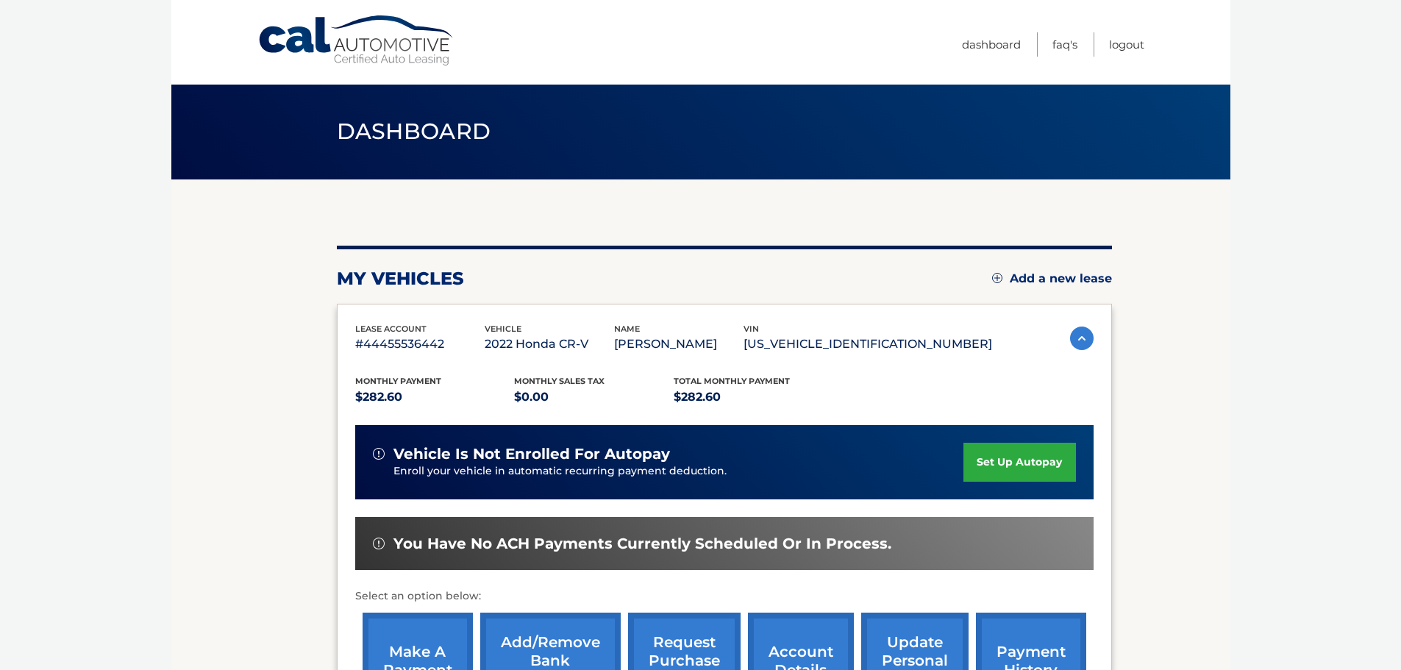
click at [1077, 338] on img at bounding box center [1082, 339] width 24 height 24
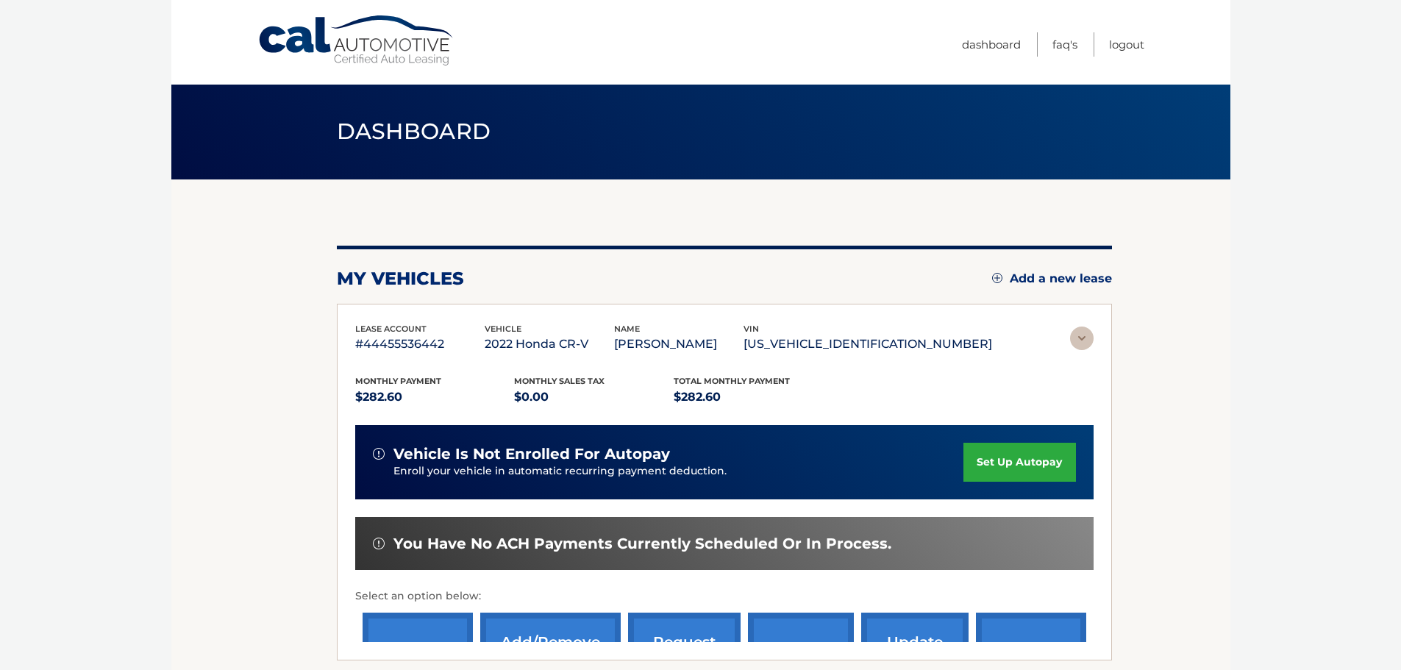
scroll to position [0, 0]
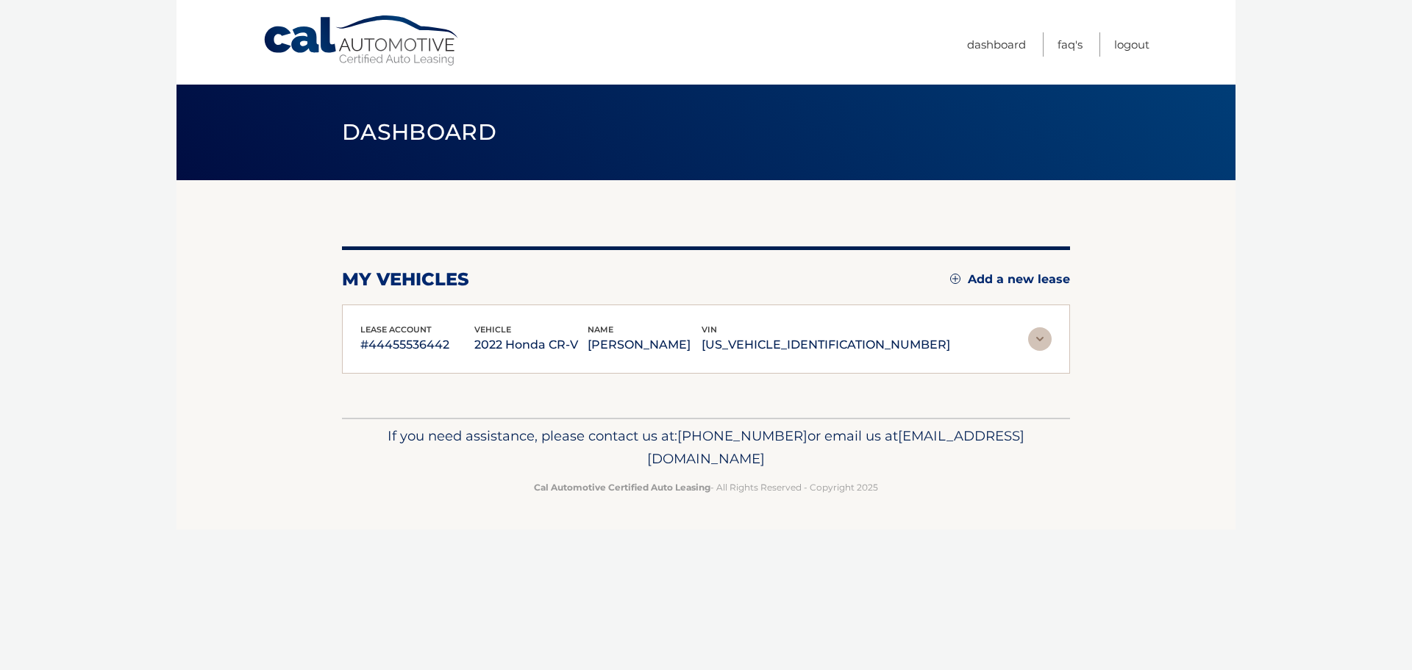
click at [1035, 345] on img at bounding box center [1040, 339] width 24 height 24
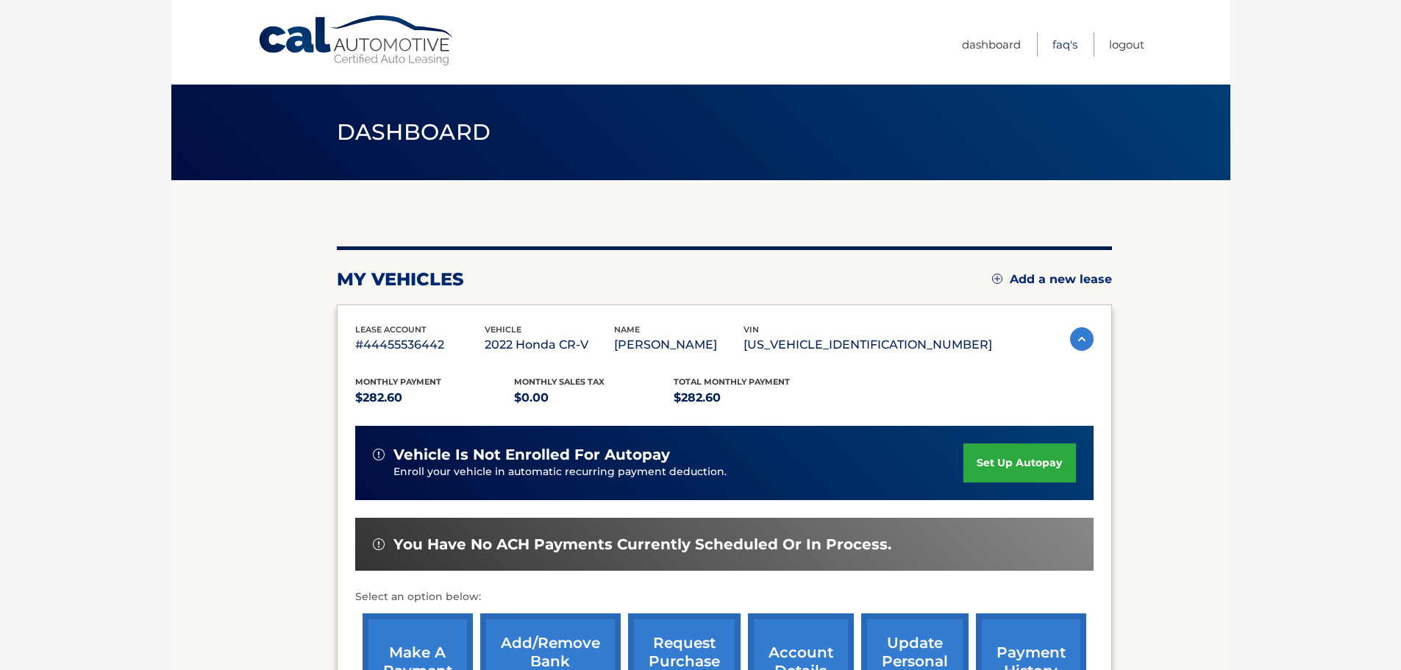
click at [1063, 43] on link "FAQ's" at bounding box center [1064, 44] width 25 height 24
click at [1127, 47] on link "Logout" at bounding box center [1126, 44] width 35 height 24
